Goal: Information Seeking & Learning: Check status

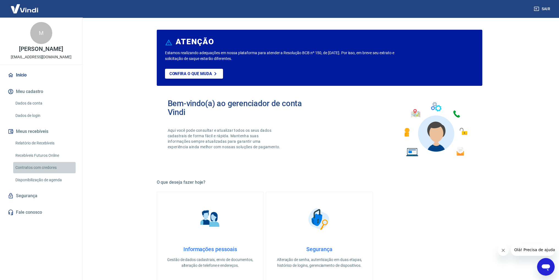
click at [41, 167] on link "Contratos com credores" at bounding box center [44, 167] width 62 height 11
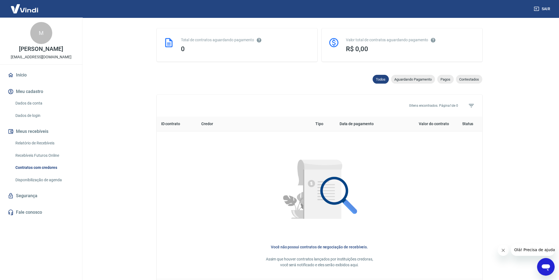
scroll to position [174, 0]
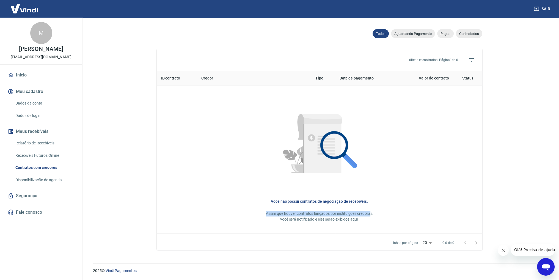
drag, startPoint x: 265, startPoint y: 205, endPoint x: 370, endPoint y: 205, distance: 104.9
click at [370, 205] on div "Você não possui contratos de negociação de recebíveis. Assim que houver contrat…" at bounding box center [319, 210] width 308 height 24
click at [387, 205] on div "Você não possui contratos de negociação de recebíveis. Assim que houver contrat…" at bounding box center [319, 210] width 308 height 24
click at [38, 184] on link "Disponibilização de agenda" at bounding box center [44, 179] width 62 height 11
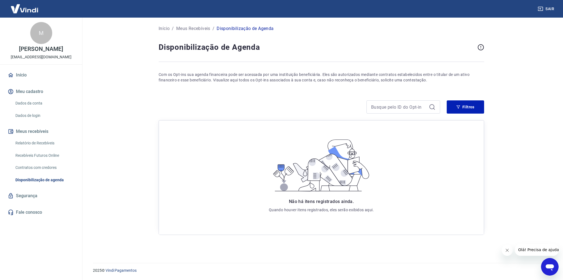
click at [41, 165] on link "Contratos com credores" at bounding box center [44, 167] width 62 height 11
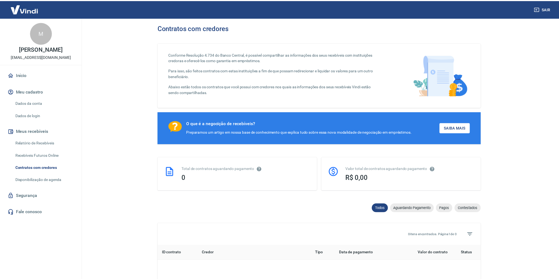
scroll to position [174, 0]
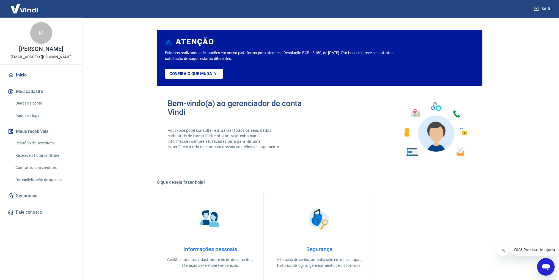
click at [46, 144] on link "Relatório de Recebíveis" at bounding box center [44, 142] width 62 height 11
click at [40, 178] on link "Disponibilização de agenda" at bounding box center [44, 179] width 62 height 11
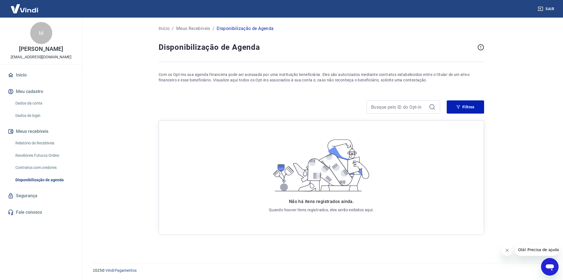
click at [55, 165] on link "Contratos com credores" at bounding box center [44, 167] width 62 height 11
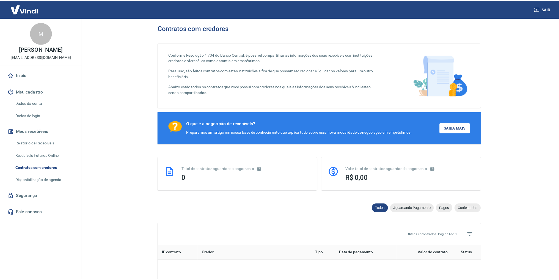
scroll to position [174, 0]
